Goal: Information Seeking & Learning: Learn about a topic

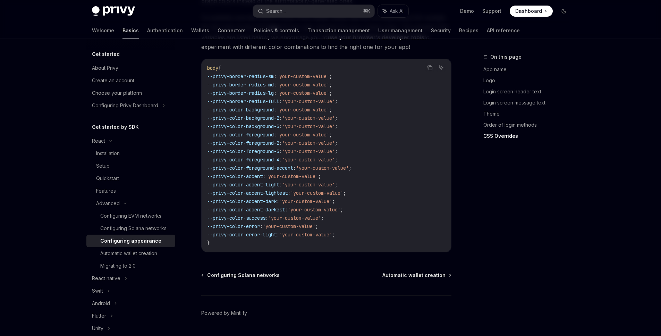
scroll to position [1734, 0]
click at [124, 11] on img at bounding box center [113, 11] width 43 height 10
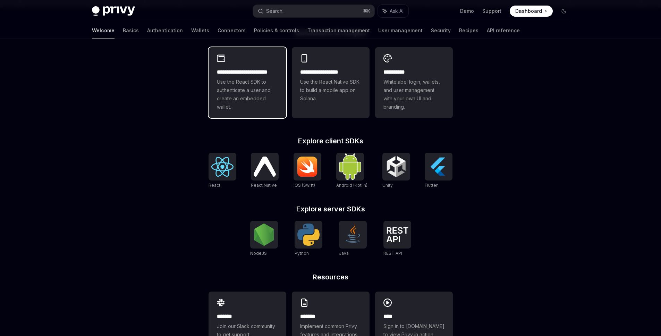
scroll to position [150, 0]
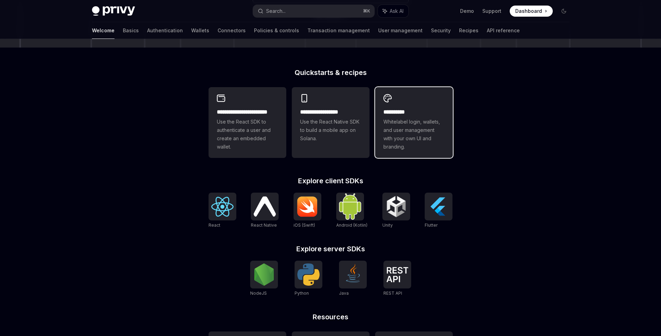
click at [390, 143] on span "Whitelabel login, wallets, and user management with your own UI and branding." at bounding box center [413, 134] width 61 height 33
type textarea "*"
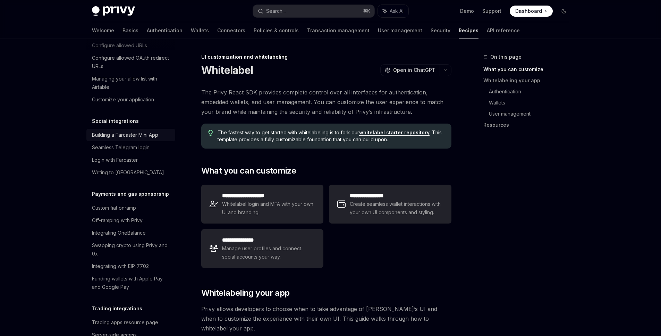
scroll to position [491, 0]
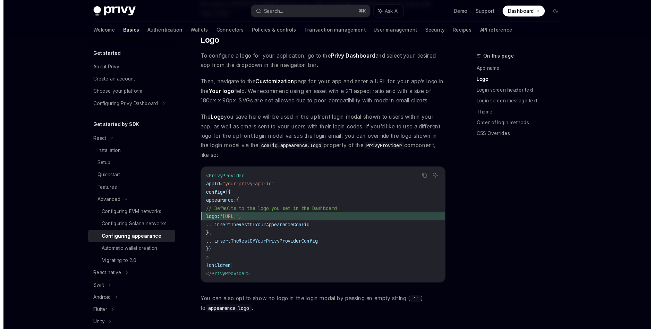
scroll to position [265, 0]
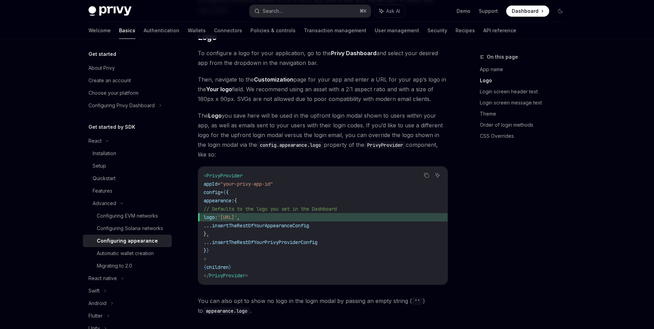
type textarea "*"
